Goal: Find specific page/section: Find specific page/section

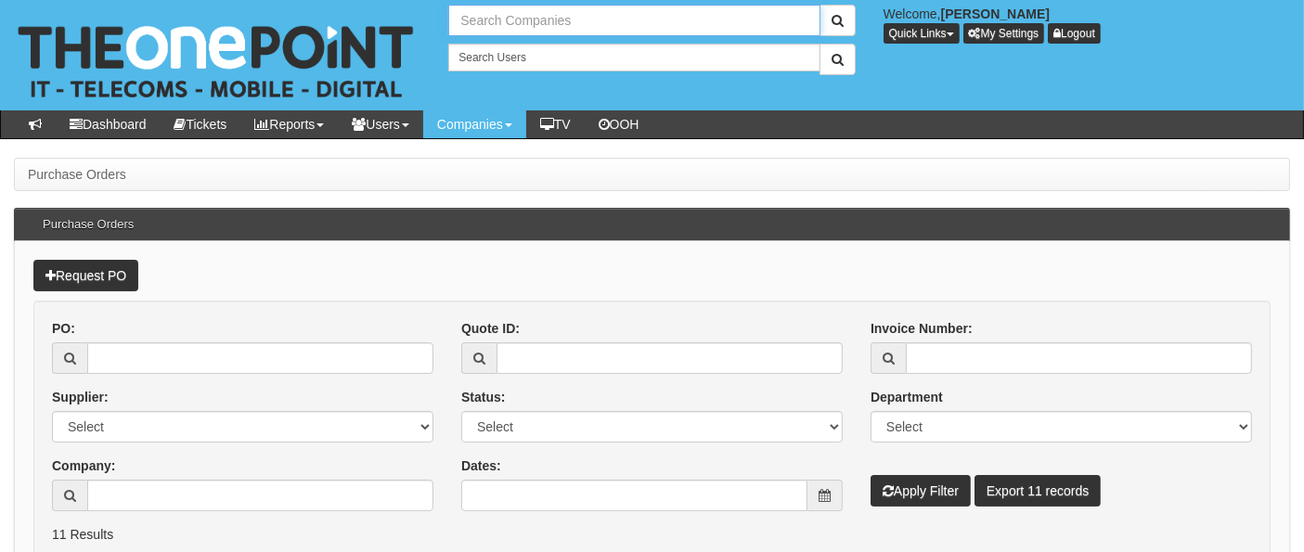
drag, startPoint x: 0, startPoint y: 0, endPoint x: 477, endPoint y: 32, distance: 478.2
click at [477, 32] on input "text" at bounding box center [633, 21] width 371 height 32
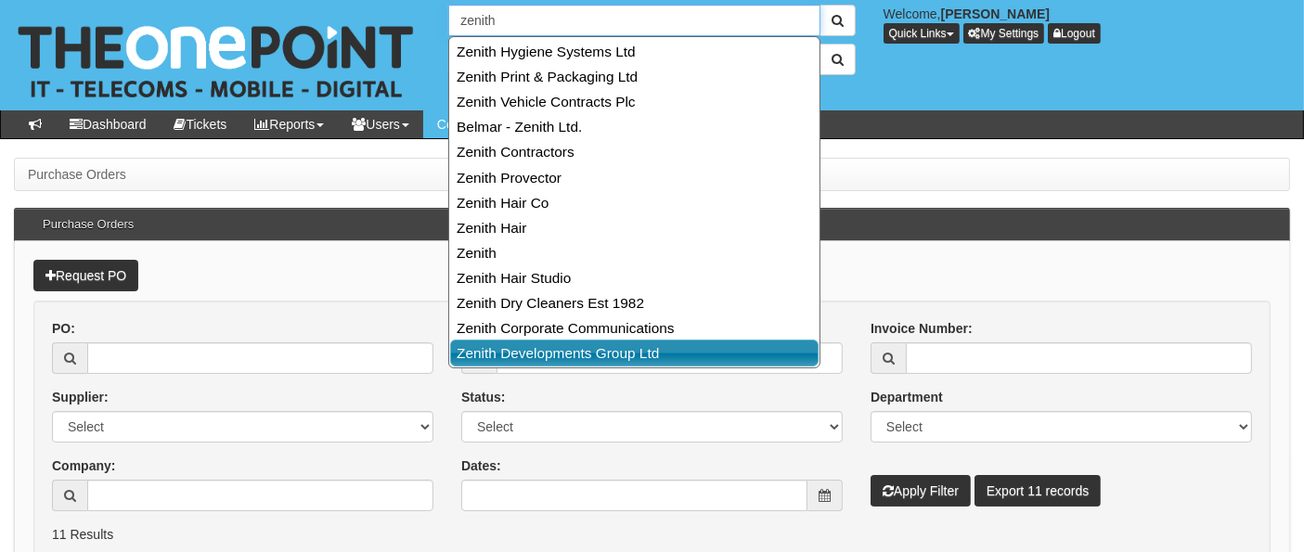
click at [623, 354] on link "Zenith Developments Group Ltd" at bounding box center [634, 353] width 369 height 27
type input "Zenith Developments Group Ltd"
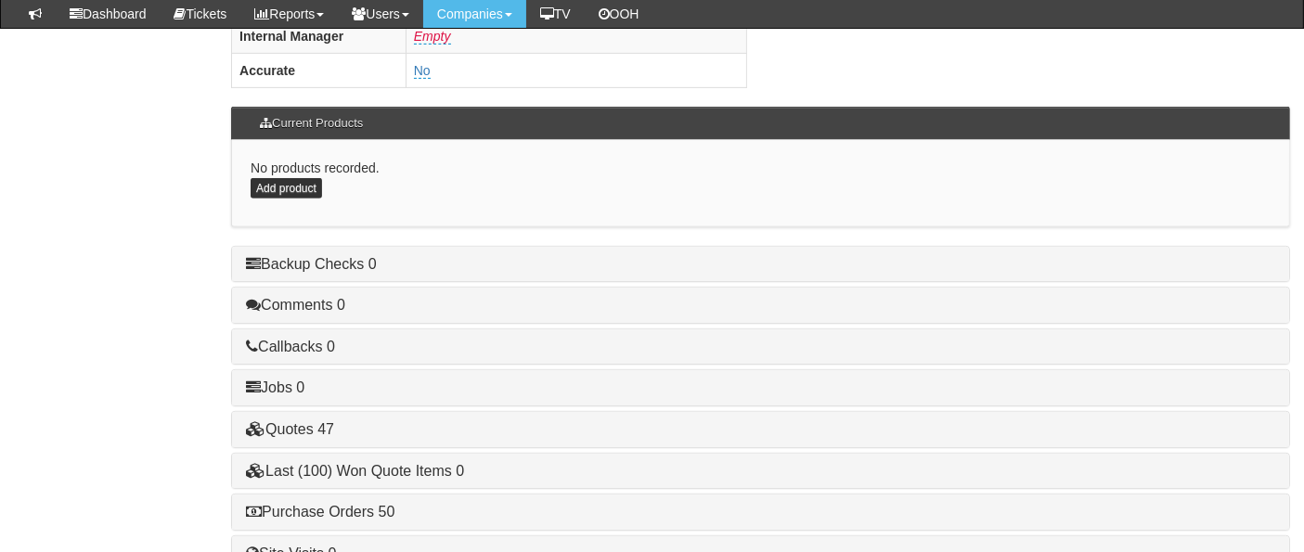
scroll to position [1035, 0]
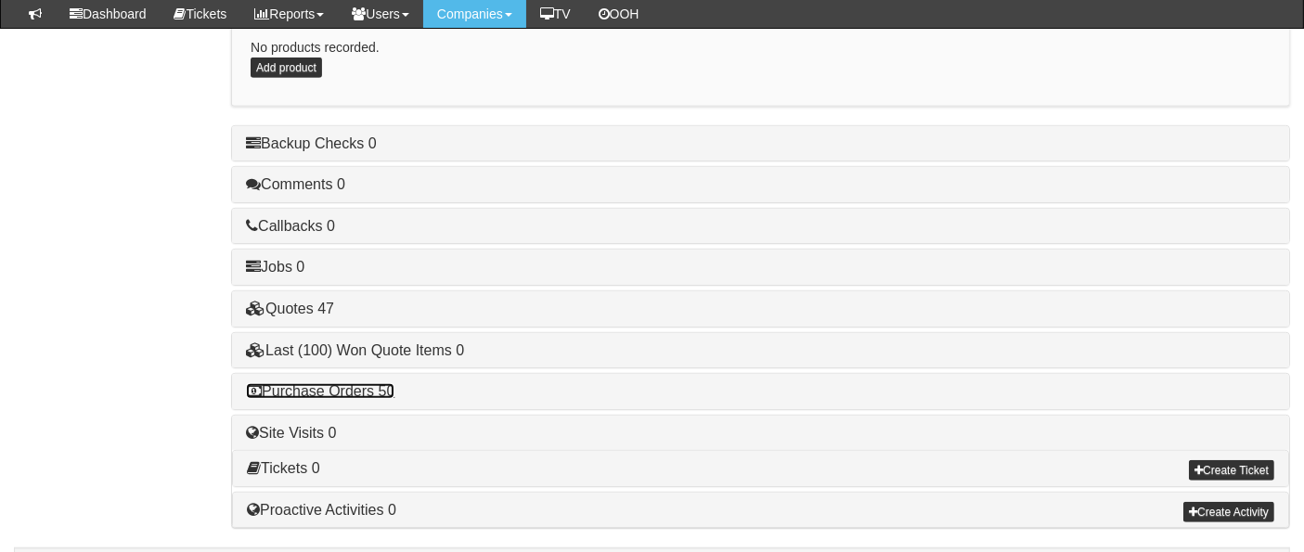
click at [345, 383] on link "Purchase Orders 50" at bounding box center [320, 391] width 149 height 16
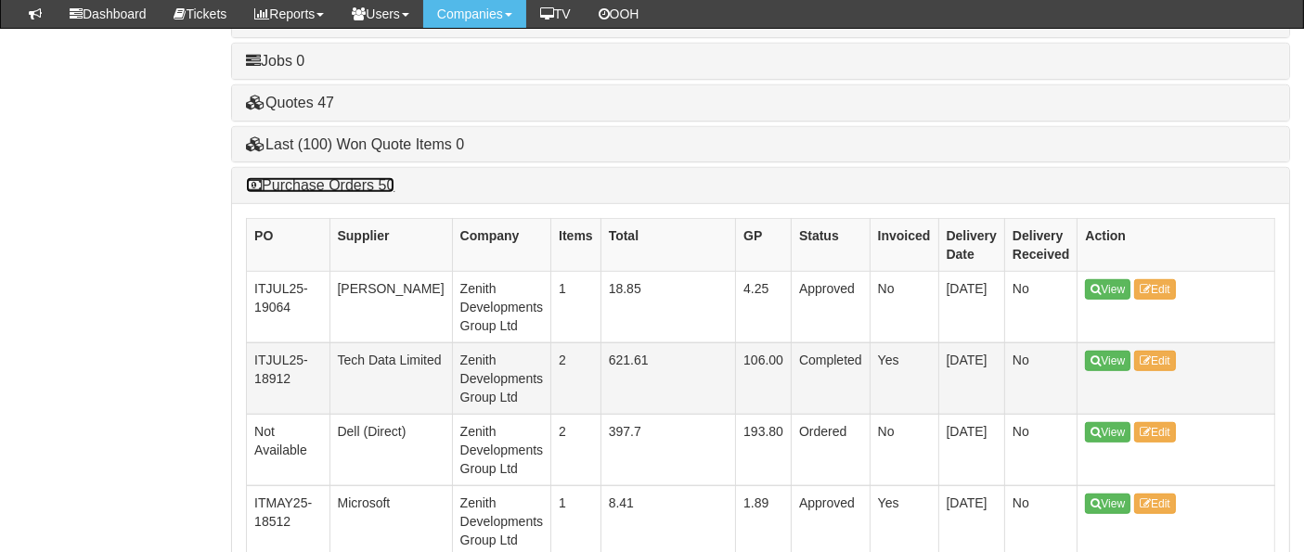
scroll to position [1344, 0]
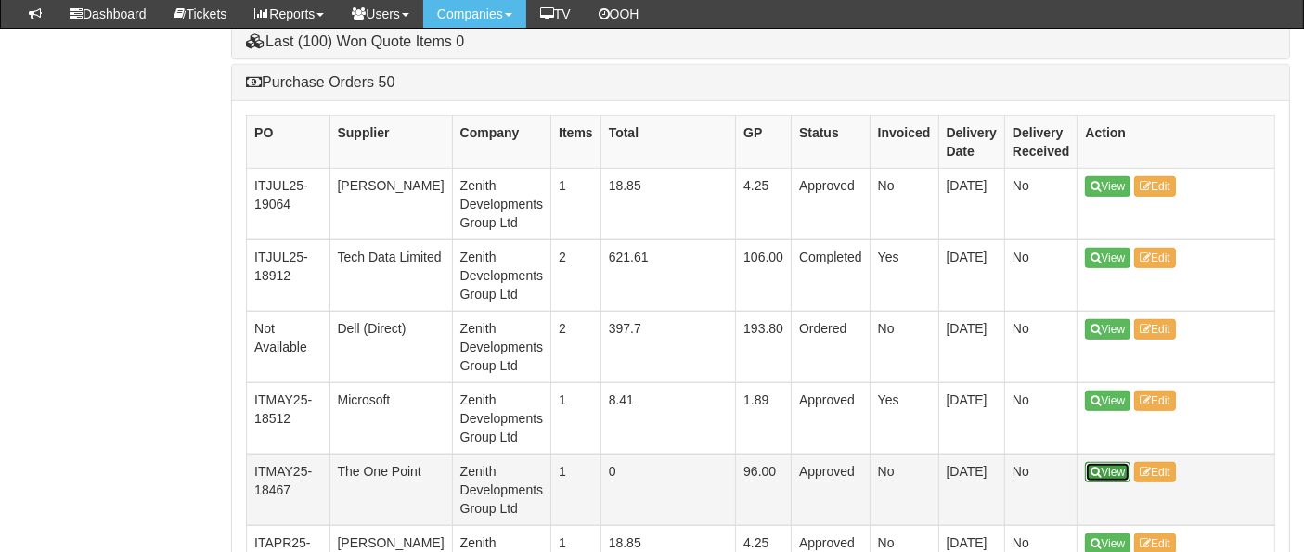
click at [1091, 467] on icon at bounding box center [1096, 472] width 10 height 11
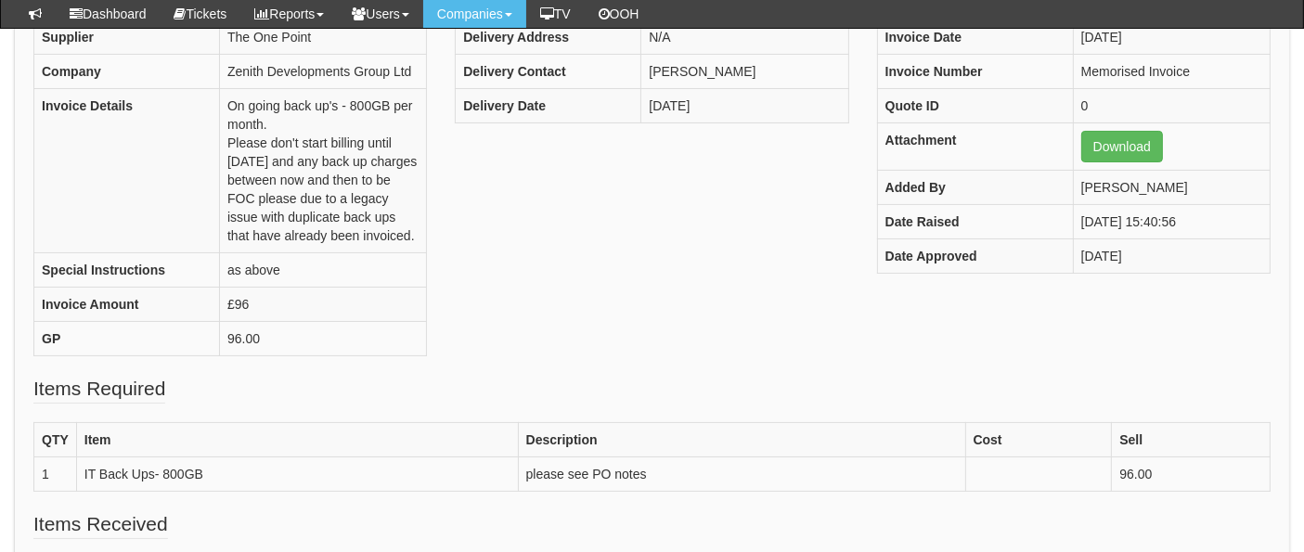
scroll to position [412, 0]
